Goal: Information Seeking & Learning: Learn about a topic

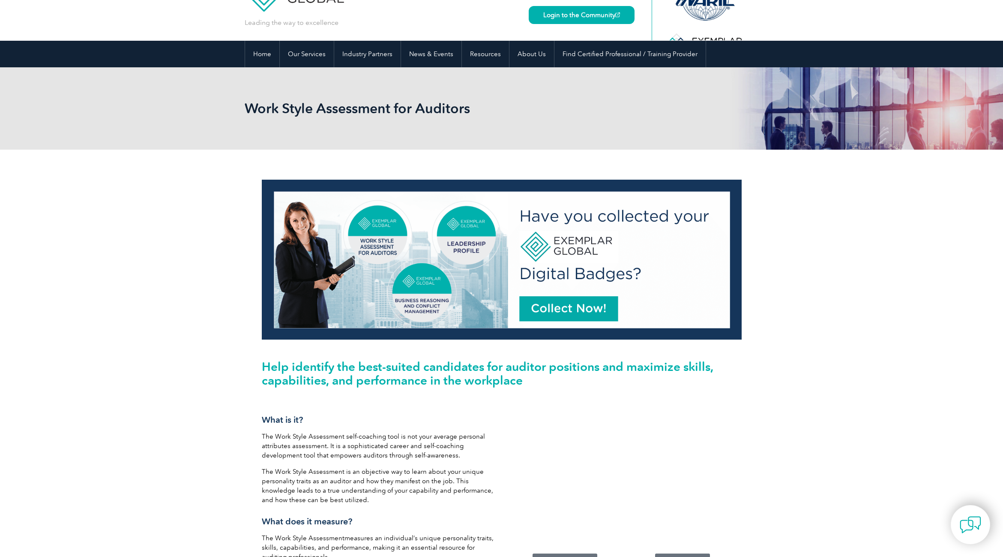
scroll to position [43, 0]
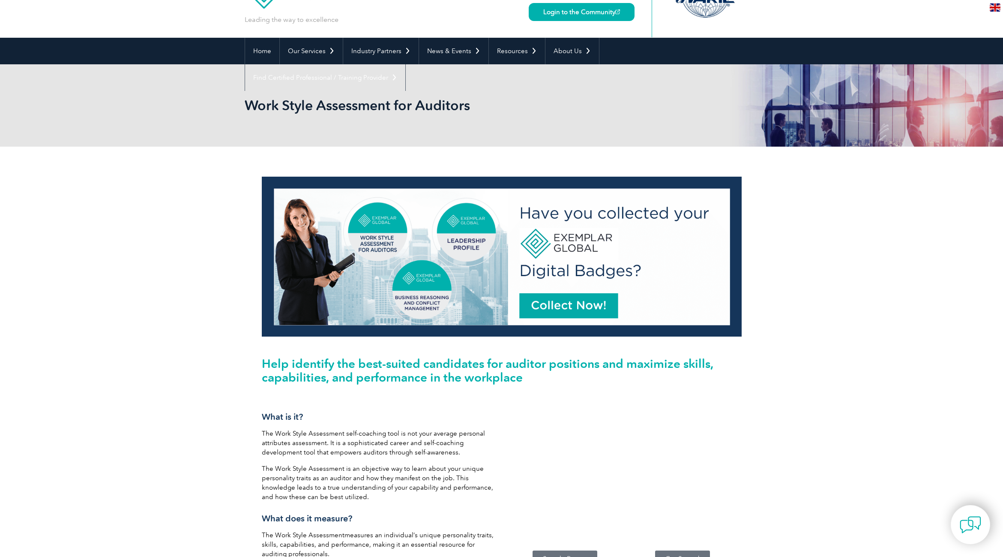
click at [572, 306] on img at bounding box center [502, 257] width 480 height 160
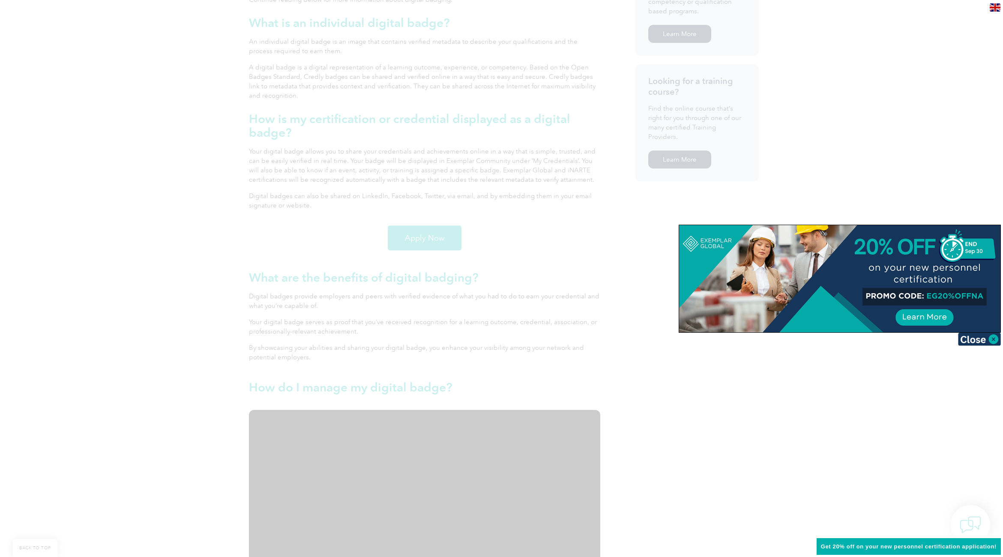
scroll to position [557, 0]
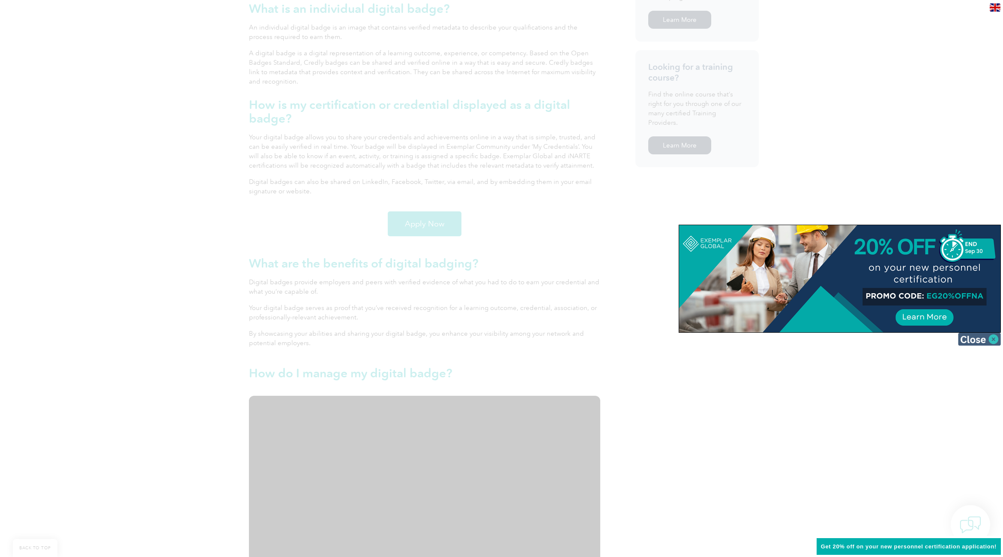
click at [984, 338] on img at bounding box center [979, 339] width 43 height 13
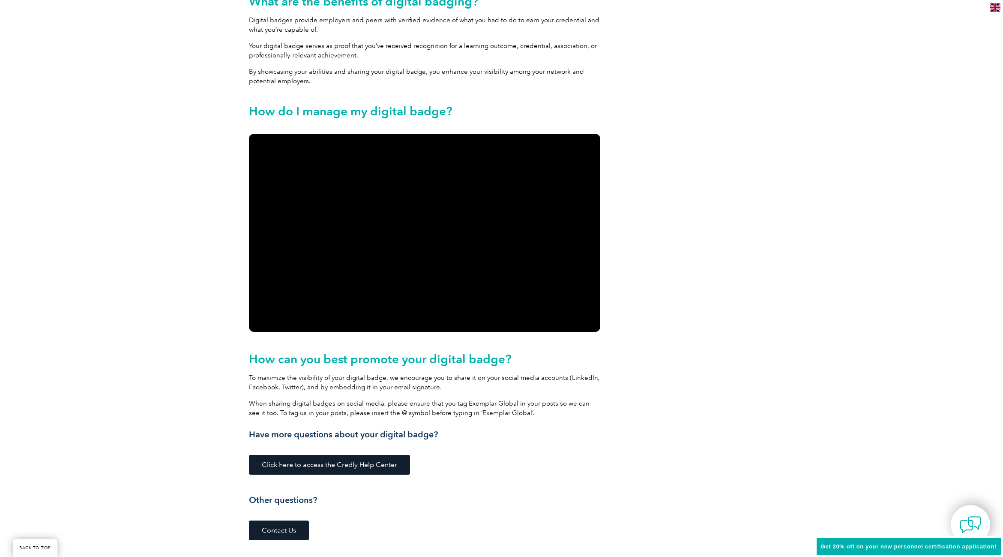
scroll to position [857, 0]
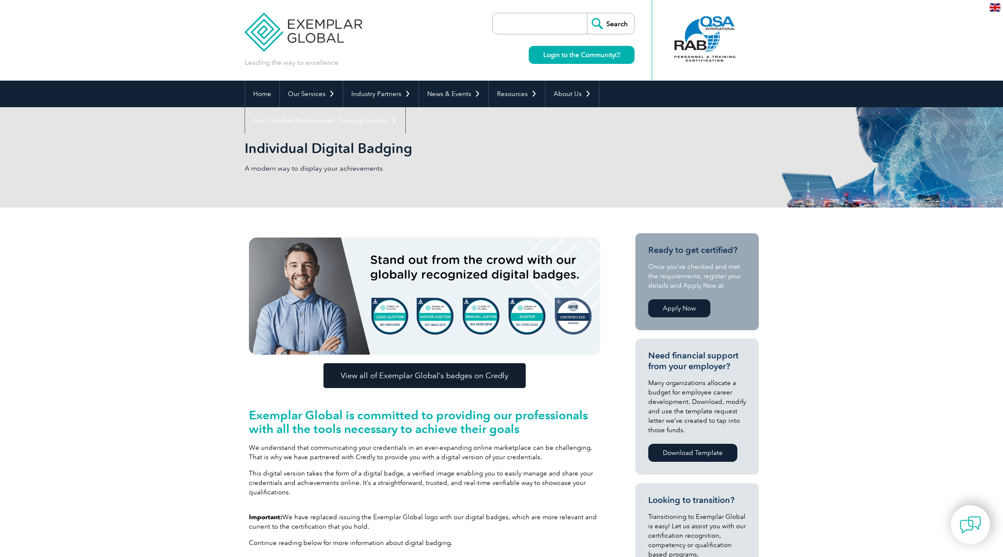
click at [676, 309] on link "Apply Now" at bounding box center [680, 308] width 62 height 18
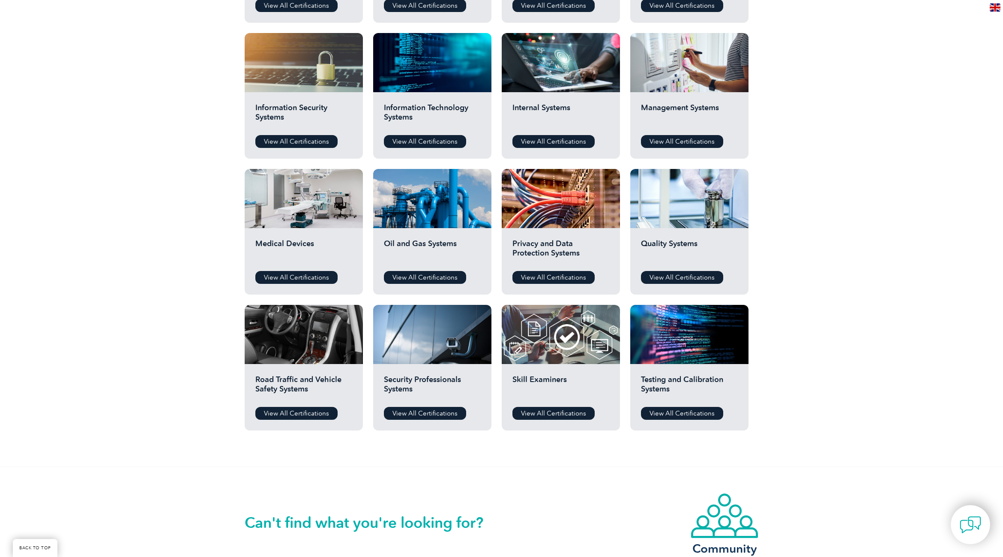
scroll to position [386, 0]
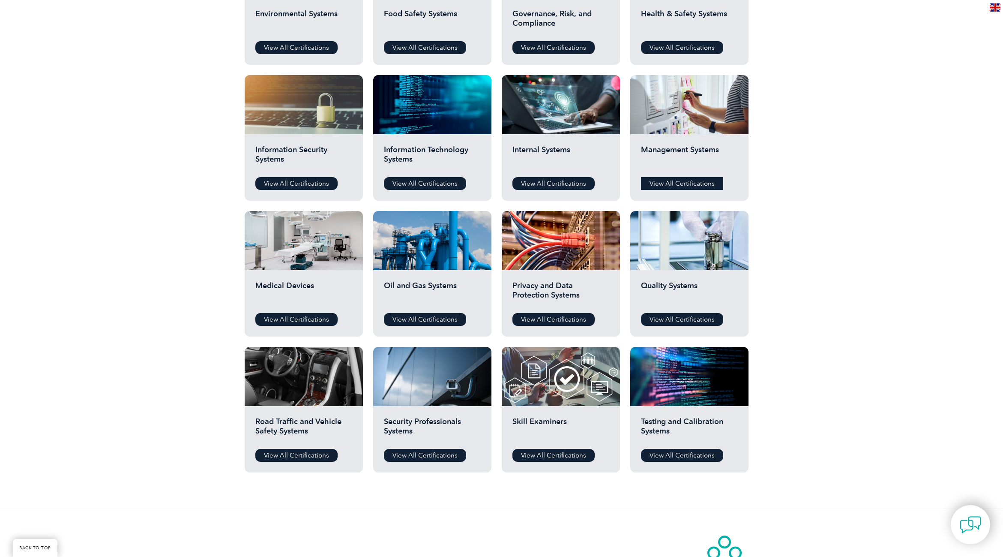
click at [697, 182] on link "View All Certifications" at bounding box center [682, 183] width 82 height 13
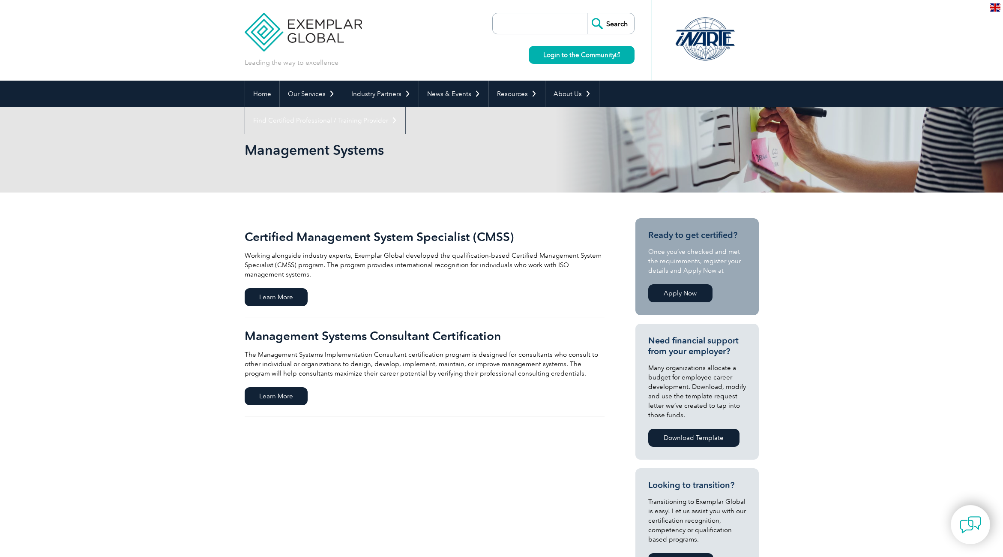
click at [285, 306] on link "Certified Management System Specialist (CMSS) Working alongside industry expert…" at bounding box center [425, 267] width 360 height 99
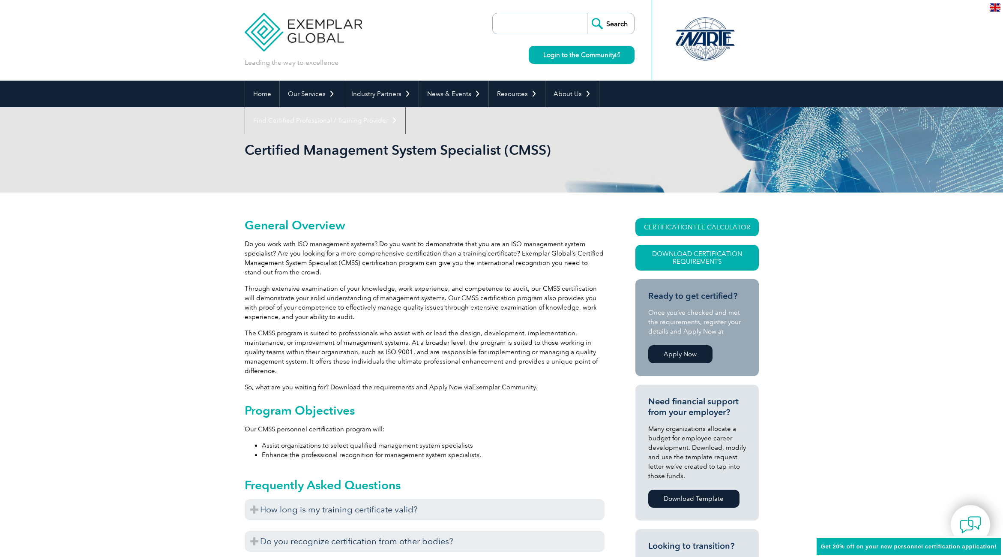
scroll to position [86, 0]
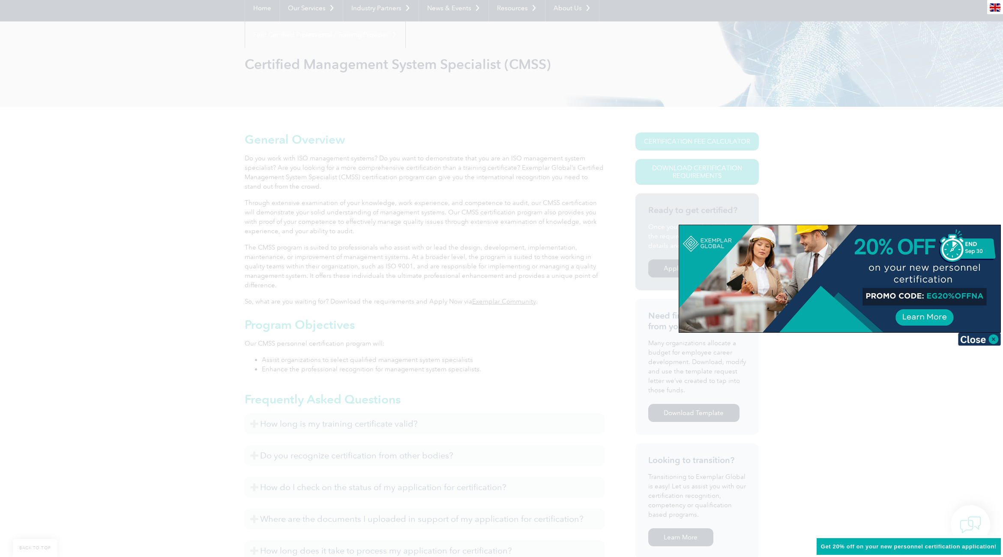
drag, startPoint x: 989, startPoint y: 338, endPoint x: 967, endPoint y: 344, distance: 22.7
click at [988, 338] on img at bounding box center [979, 339] width 43 height 13
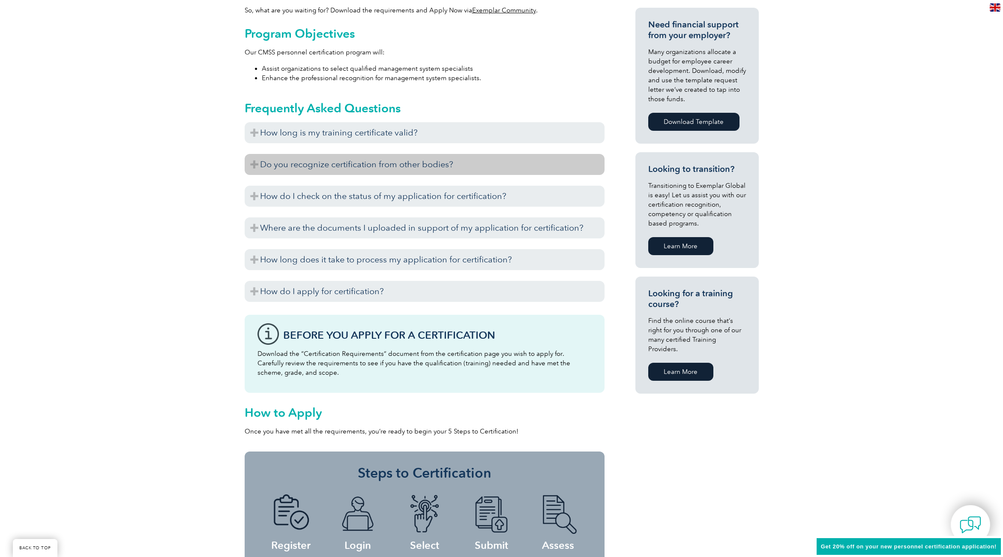
scroll to position [386, 0]
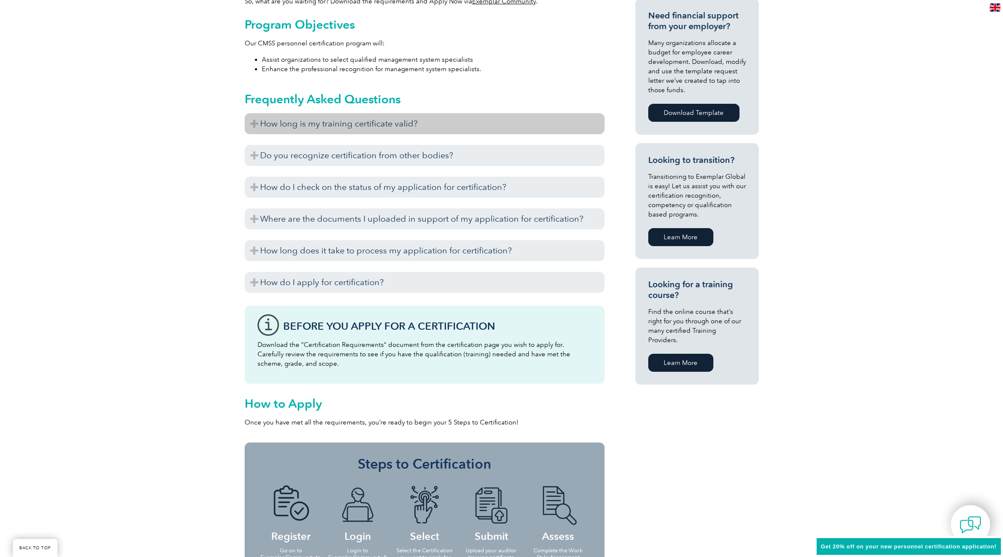
click at [575, 124] on h3 "How long is my training certificate valid?" at bounding box center [425, 123] width 360 height 21
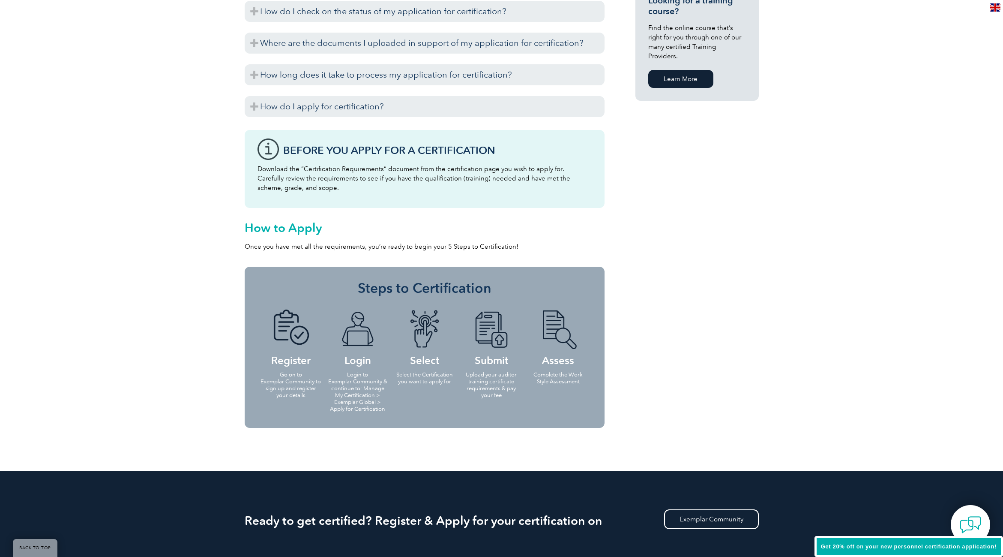
scroll to position [686, 0]
